Goal: Transaction & Acquisition: Purchase product/service

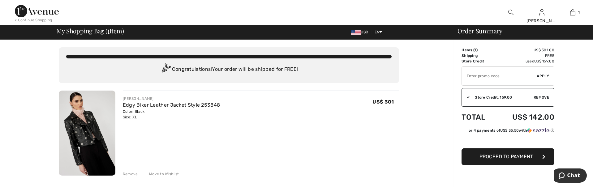
click at [498, 78] on input "TEXT" at bounding box center [499, 76] width 75 height 19
click at [546, 74] on span "Apply" at bounding box center [543, 76] width 12 height 6
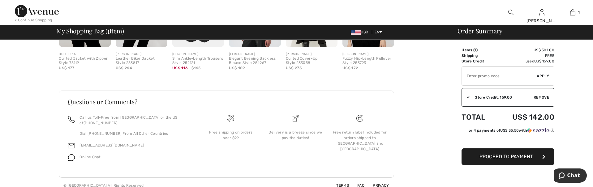
scroll to position [209, 0]
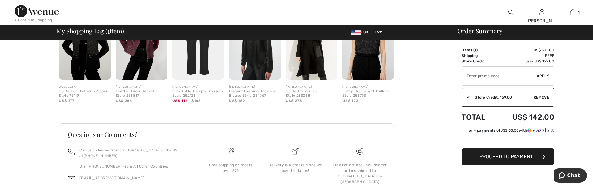
click at [528, 158] on span "Proceed to Payment" at bounding box center [507, 157] width 54 height 6
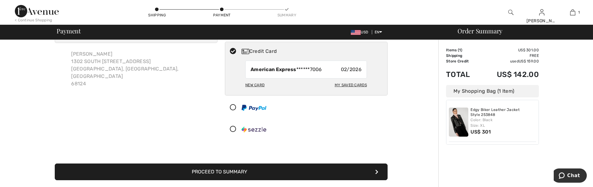
scroll to position [65, 0]
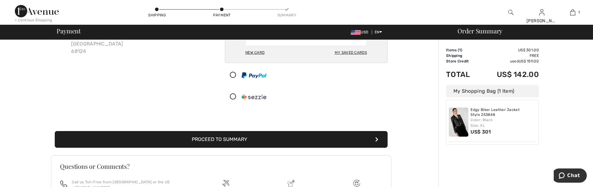
click at [209, 136] on button "Proceed to Summary" at bounding box center [221, 139] width 333 height 17
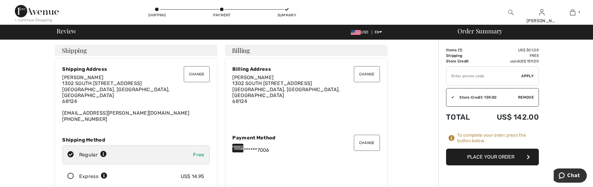
click at [482, 157] on button "Place Your Order" at bounding box center [492, 157] width 93 height 17
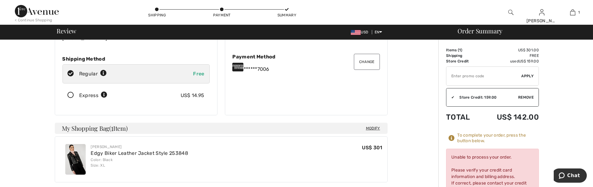
scroll to position [49, 0]
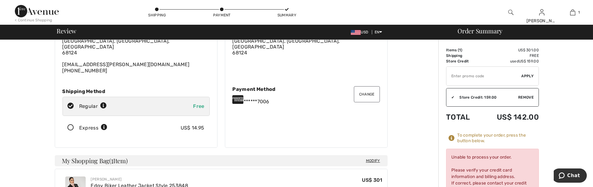
click at [374, 89] on button "Change" at bounding box center [367, 94] width 26 height 16
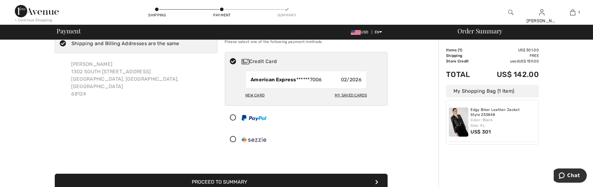
click at [352, 93] on div "My Saved Cards" at bounding box center [351, 95] width 32 height 11
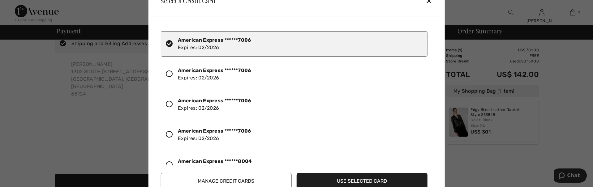
click at [429, 4] on div "✕" at bounding box center [431, 0] width 11 height 13
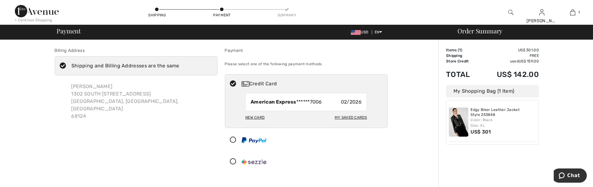
click at [251, 115] on div "New Card" at bounding box center [254, 117] width 19 height 11
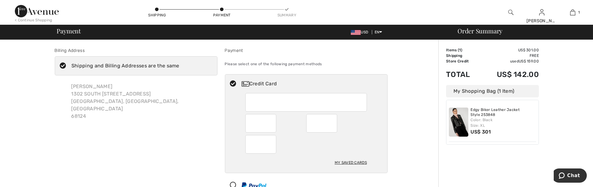
click at [292, 155] on div "My Saved Cards" at bounding box center [306, 133] width 122 height 80
radio input "true"
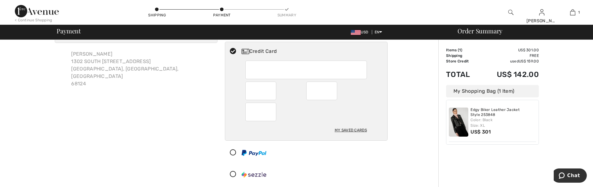
scroll to position [98, 0]
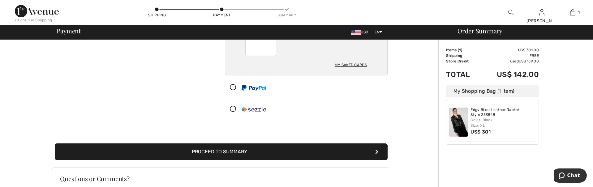
click at [310, 156] on button "Proceed to Summary" at bounding box center [221, 152] width 333 height 17
click at [378, 147] on button "Proceed to Summary" at bounding box center [221, 152] width 333 height 17
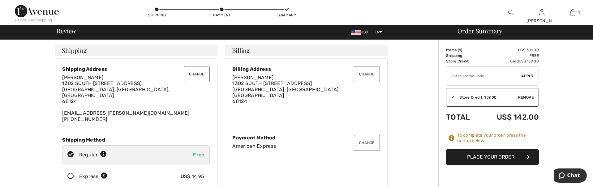
click at [510, 151] on button "Place Your Order" at bounding box center [492, 157] width 93 height 17
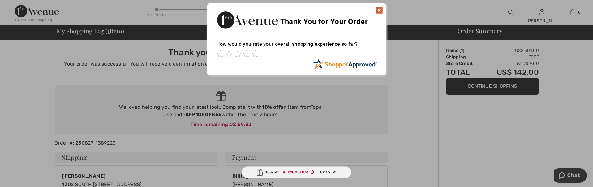
click at [381, 9] on img at bounding box center [379, 9] width 7 height 7
